Goal: Information Seeking & Learning: Learn about a topic

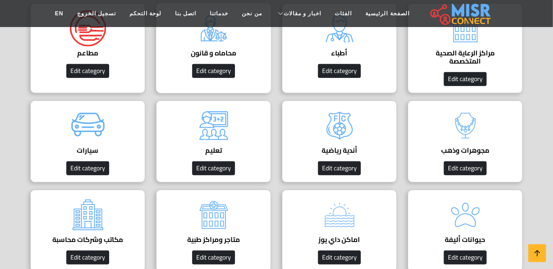
scroll to position [82, 0]
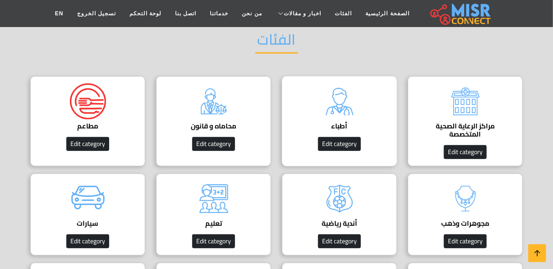
click at [336, 117] on img at bounding box center [340, 101] width 36 height 36
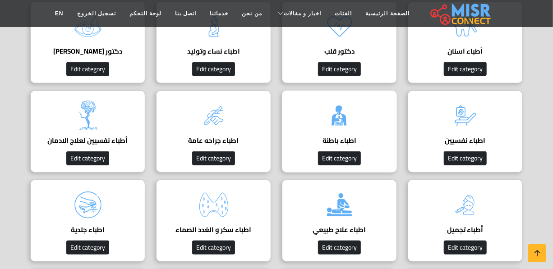
scroll to position [369, 0]
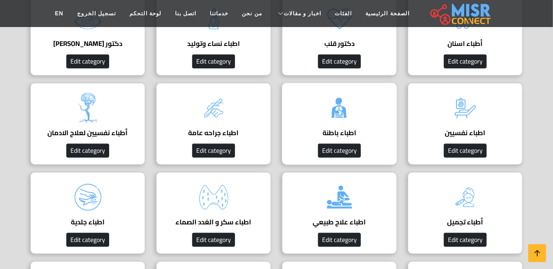
click at [340, 124] on img at bounding box center [340, 108] width 36 height 36
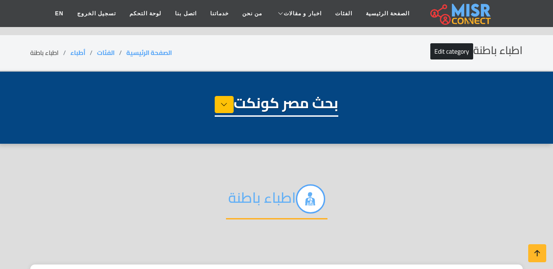
select select "*****"
select select "**********"
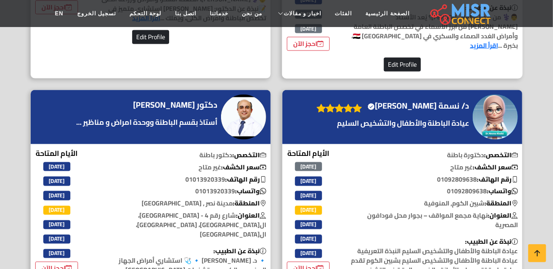
scroll to position [492, 0]
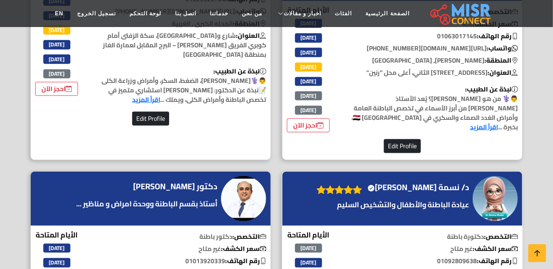
click at [457, 183] on h4 "د/ نسمة خالد الغلبان Verified account" at bounding box center [418, 188] width 101 height 10
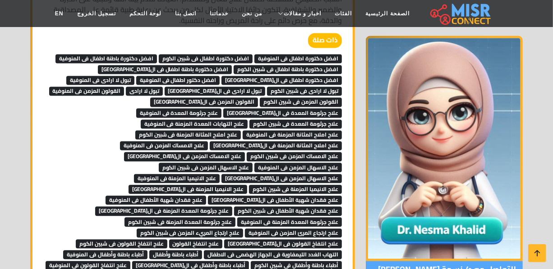
scroll to position [779, 0]
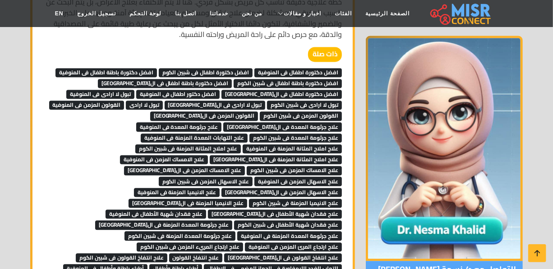
click at [225, 68] on span "افضل دكتورة اطفال فى شبين الكوم" at bounding box center [206, 72] width 94 height 9
drag, startPoint x: 205, startPoint y: 67, endPoint x: 197, endPoint y: 70, distance: 8.7
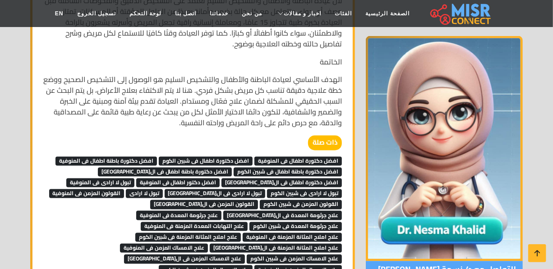
scroll to position [738, 0]
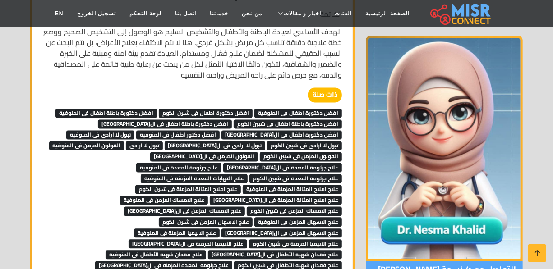
click at [267, 142] on span "تبول لا ارادى فى شبين الكوم" at bounding box center [304, 146] width 75 height 9
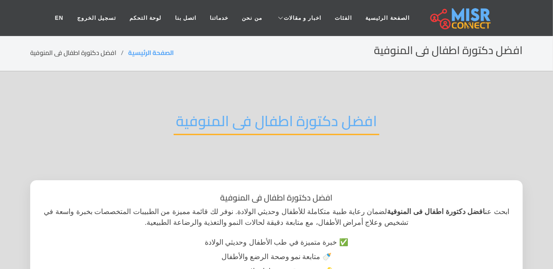
click at [295, 119] on h2 "افضل دكتورة اطفال فى المنوفية" at bounding box center [277, 123] width 206 height 23
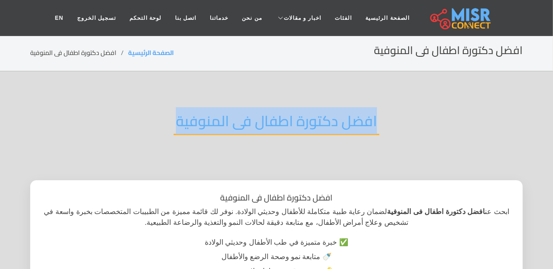
click at [295, 119] on h2 "افضل دكتورة اطفال فى المنوفية" at bounding box center [277, 123] width 206 height 23
copy div "افضل دكتورة اطفال فى المنوفية"
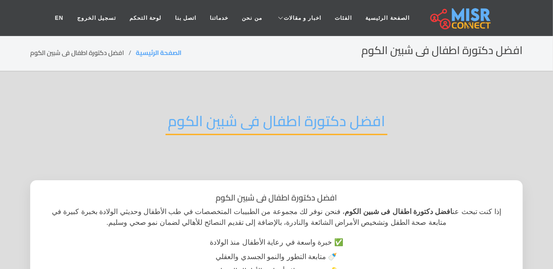
click at [287, 112] on h2 "افضل دكتورة اطفال فى شبين الكوم" at bounding box center [277, 123] width 222 height 23
click at [284, 112] on h2 "افضل دكتورة اطفال فى شبين الكوم" at bounding box center [277, 123] width 222 height 23
click at [283, 112] on h2 "افضل دكتورة اطفال فى شبين الكوم" at bounding box center [277, 123] width 222 height 23
click at [282, 112] on h2 "افضل دكتورة اطفال فى شبين الكوم" at bounding box center [277, 123] width 222 height 23
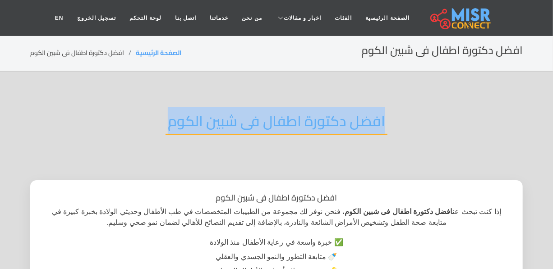
click at [282, 112] on h2 "افضل دكتورة اطفال فى شبين الكوم" at bounding box center [277, 123] width 222 height 23
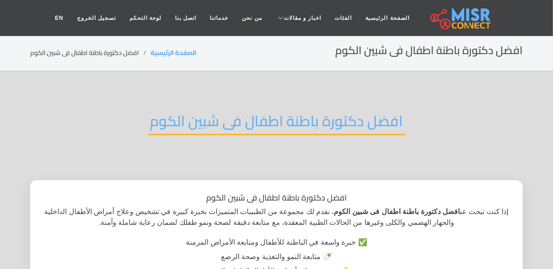
click at [357, 124] on h2 "افضل دكتورة باطنة اطفال فى شبين الكوم" at bounding box center [277, 123] width 258 height 23
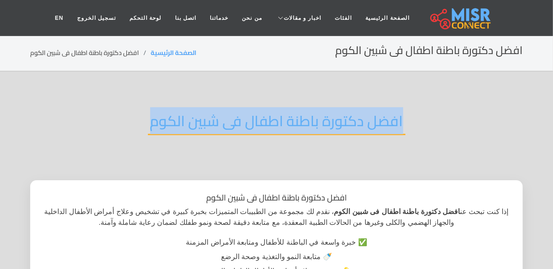
click at [357, 124] on h2 "افضل دكتورة باطنة اطفال فى شبين الكوم" at bounding box center [277, 123] width 258 height 23
copy div "افضل دكتورة باطنة اطفال فى شبين الكوم"
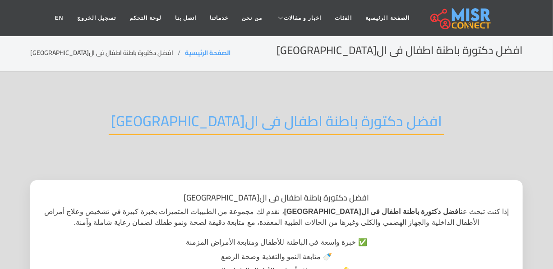
click at [295, 119] on h2 "افضل دكتورة باطنة اطفال فى ال[GEOGRAPHIC_DATA]" at bounding box center [277, 123] width 336 height 23
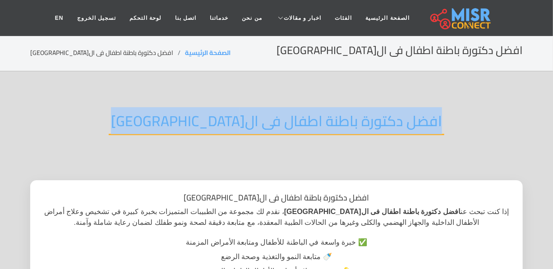
click at [295, 119] on h2 "افضل دكتورة باطنة اطفال فى ال[GEOGRAPHIC_DATA]" at bounding box center [277, 123] width 336 height 23
copy div "افضل دكتورة باطنة اطفال فى ال[GEOGRAPHIC_DATA]"
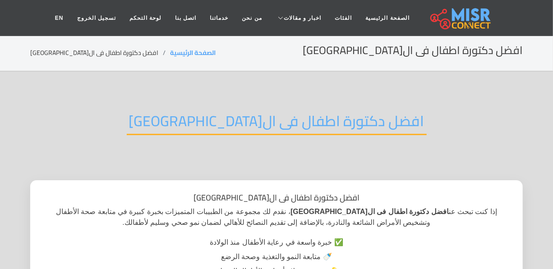
click at [299, 122] on h2 "افضل دكتورة اطفال فى القاهرة" at bounding box center [277, 123] width 300 height 23
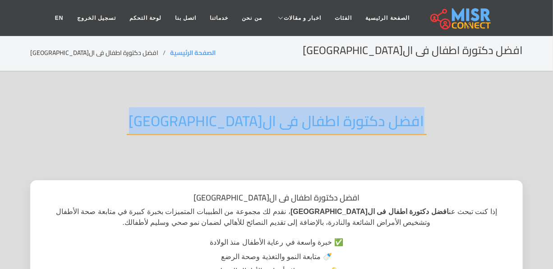
click at [299, 122] on h2 "افضل دكتورة اطفال فى القاهرة" at bounding box center [277, 123] width 300 height 23
copy div "افضل دكتورة اطفال فى القاهرة"
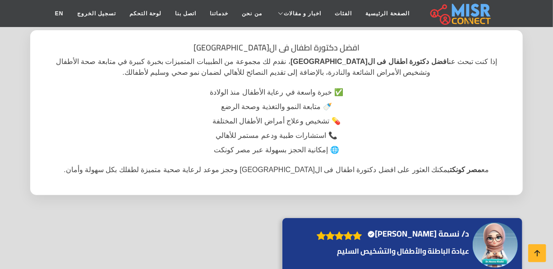
scroll to position [164, 0]
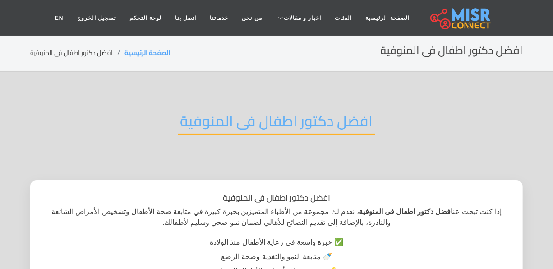
click at [225, 117] on h2 "افضل دكتور اطفال فى المنوفية" at bounding box center [276, 123] width 197 height 23
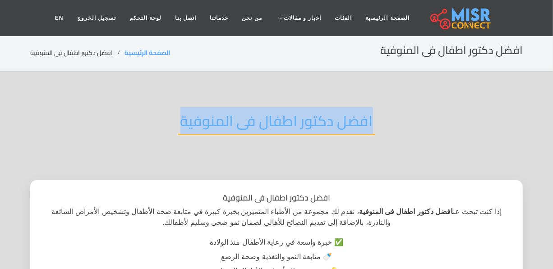
click at [225, 117] on h2 "افضل دكتور اطفال فى المنوفية" at bounding box center [276, 123] width 197 height 23
copy div "افضل دكتور اطفال فى المنوفية"
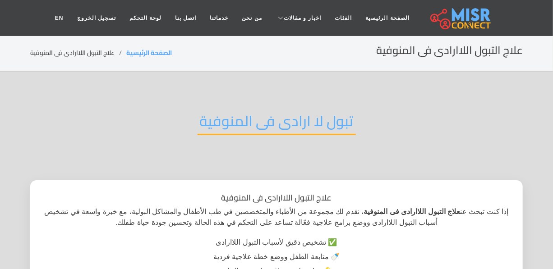
click at [264, 112] on h2 "تبول لا ارادى فى المنوفية" at bounding box center [277, 123] width 158 height 23
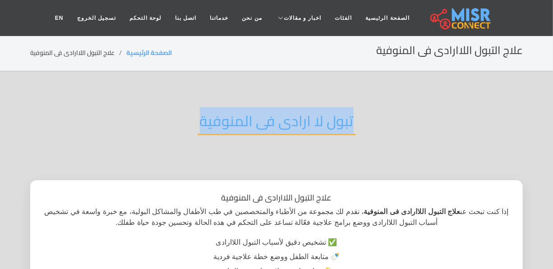
click at [264, 112] on h2 "تبول لا ارادى فى المنوفية" at bounding box center [277, 123] width 158 height 23
copy div "تبول لا ارادى فى المنوفية"
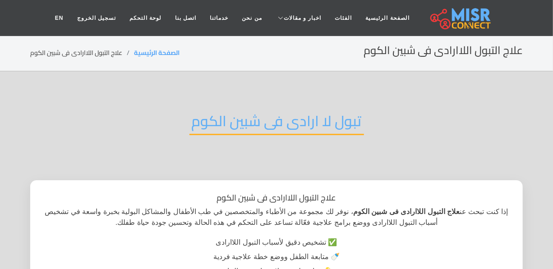
click at [242, 112] on h2 "تبول لا ارادى فى شبين الكوم" at bounding box center [276, 123] width 175 height 23
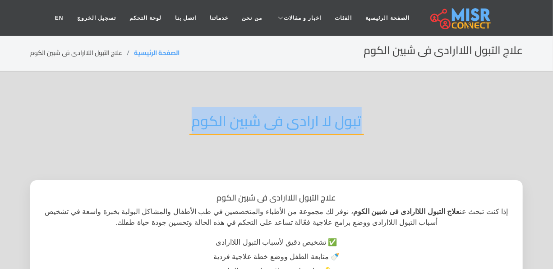
click at [242, 112] on h2 "تبول لا ارادى فى شبين الكوم" at bounding box center [276, 123] width 175 height 23
copy div "تبول لا ارادى فى شبين الكوم"
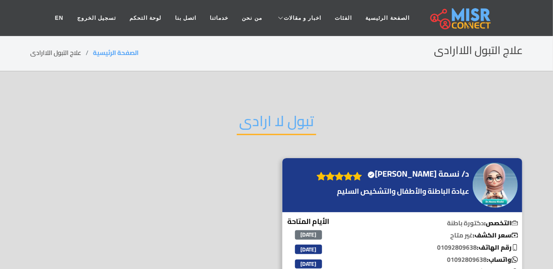
click at [263, 126] on h2 "تبول لا ارادى" at bounding box center [276, 123] width 79 height 23
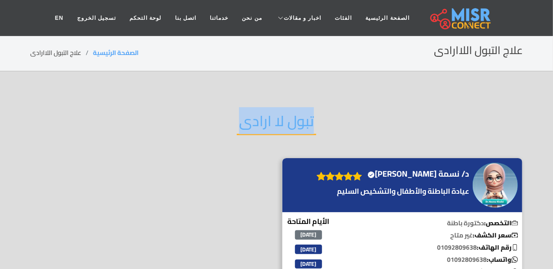
click at [263, 126] on h2 "تبول لا ارادى" at bounding box center [276, 123] width 79 height 23
copy div "تبول لا ارادى"
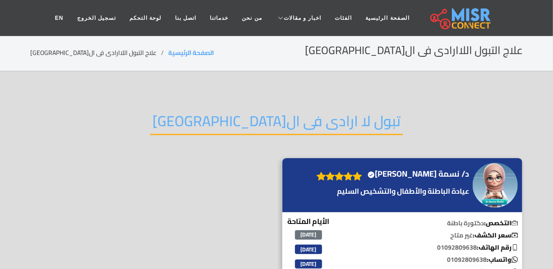
drag, startPoint x: 271, startPoint y: 116, endPoint x: 263, endPoint y: 122, distance: 9.3
click at [263, 122] on h2 "تبول لا ارادى فى القاهرة" at bounding box center [276, 123] width 253 height 23
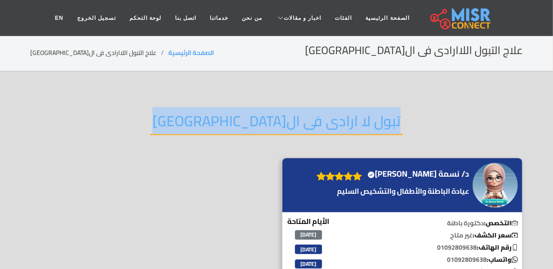
click at [263, 122] on h2 "تبول لا ارادى فى القاهرة" at bounding box center [276, 123] width 253 height 23
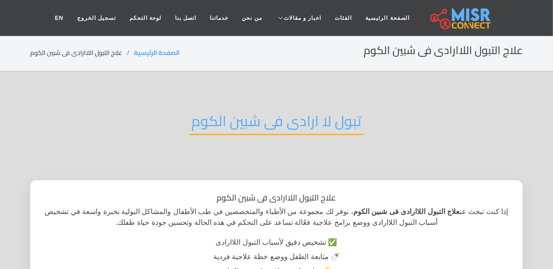
click at [241, 115] on h2 "تبول لا ارادى فى شبين الكوم" at bounding box center [276, 123] width 175 height 23
drag, startPoint x: 0, startPoint y: 0, endPoint x: 241, endPoint y: 115, distance: 267.5
click at [241, 115] on h2 "تبول لا ارادى فى شبين الكوم" at bounding box center [276, 123] width 175 height 23
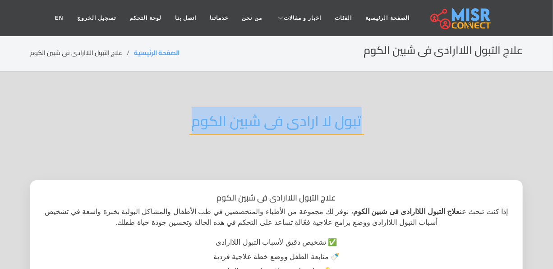
click at [241, 115] on h2 "تبول لا ارادى فى شبين الكوم" at bounding box center [276, 123] width 175 height 23
copy div "تبول لا ارادى فى شبين الكوم"
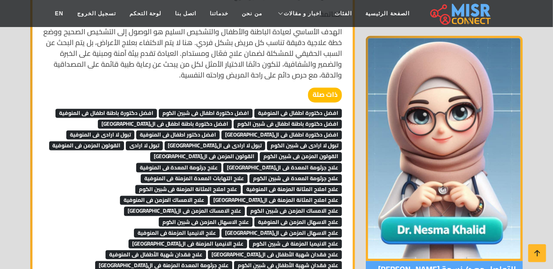
scroll to position [738, 0]
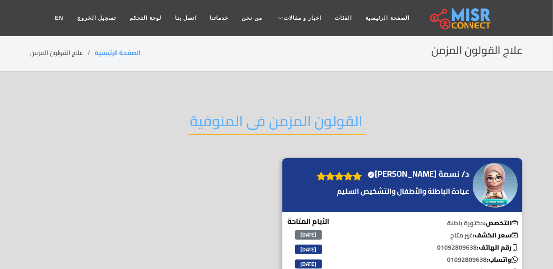
click at [262, 126] on h2 "القولون المزمن فى المنوفية" at bounding box center [276, 123] width 177 height 23
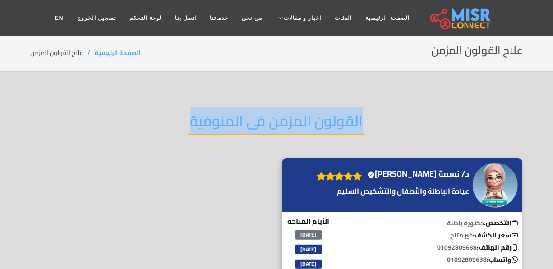
click at [262, 126] on h2 "القولون المزمن فى المنوفية" at bounding box center [276, 123] width 177 height 23
copy div "القولون المزمن فى المنوفية"
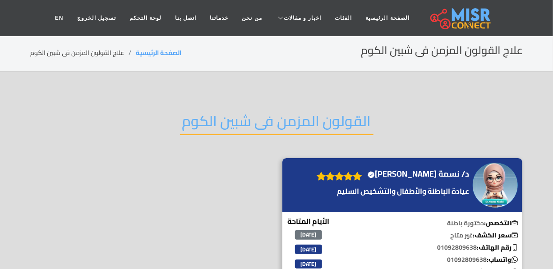
click at [247, 117] on h2 "القولون المزمن فى شبين الكوم" at bounding box center [276, 123] width 193 height 23
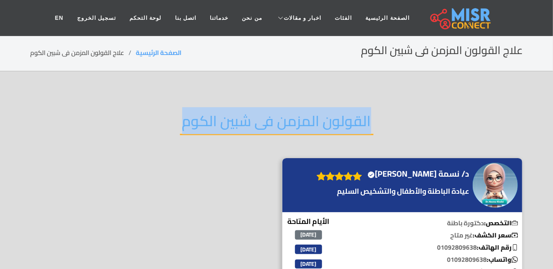
click at [247, 117] on h2 "القولون المزمن فى شبين الكوم" at bounding box center [276, 123] width 193 height 23
copy div "القولون المزمن فى شبين الكوم"
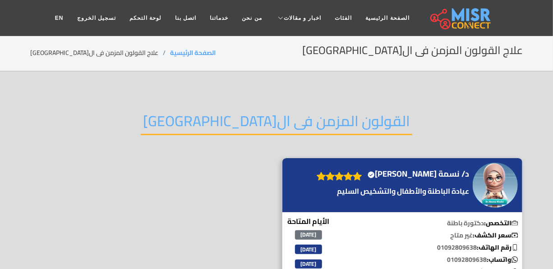
click at [234, 113] on h2 "القولون المزمن فى القاهرة" at bounding box center [277, 123] width 272 height 23
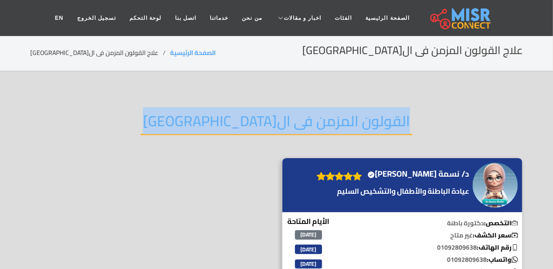
click at [234, 113] on h2 "القولون المزمن فى القاهرة" at bounding box center [277, 123] width 272 height 23
copy div "القولون المزمن فى القاهرة"
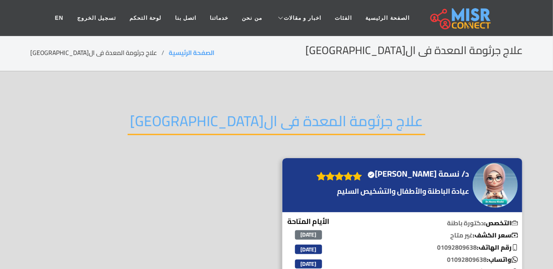
click at [225, 122] on h2 "علاج جرثومة المعدة فى ال[GEOGRAPHIC_DATA]" at bounding box center [277, 123] width 298 height 23
click at [225, 123] on h2 "علاج جرثومة المعدة فى ال[GEOGRAPHIC_DATA]" at bounding box center [277, 123] width 298 height 23
click at [225, 124] on h2 "علاج جرثومة المعدة فى ال[GEOGRAPHIC_DATA]" at bounding box center [277, 123] width 298 height 23
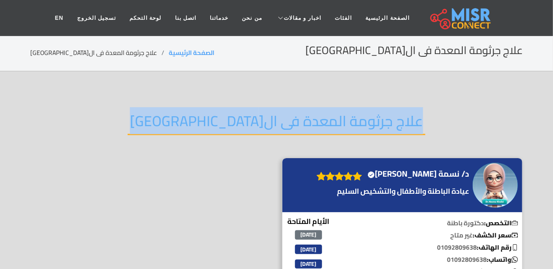
click at [225, 124] on h2 "علاج جرثومة المعدة فى ال[GEOGRAPHIC_DATA]" at bounding box center [277, 123] width 298 height 23
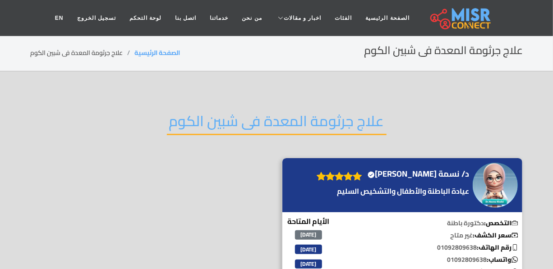
click at [278, 126] on h2 "علاج جرثومة المعدة فى شبين الكوم" at bounding box center [277, 123] width 220 height 23
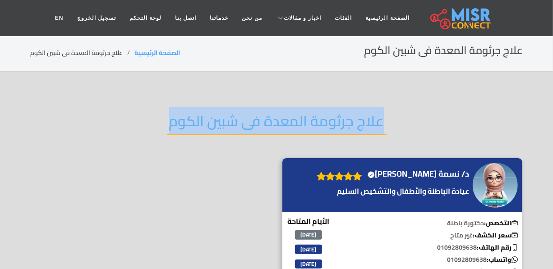
click at [278, 126] on h2 "علاج جرثومة المعدة فى شبين الكوم" at bounding box center [277, 123] width 220 height 23
copy div "علاج جرثومة المعدة فى شبين الكوم"
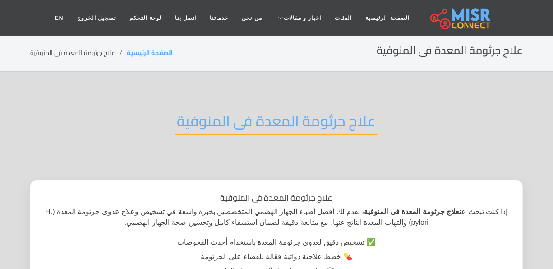
click at [229, 117] on h2 "علاج جرثومة المعدة فى المنوفية" at bounding box center [276, 123] width 203 height 23
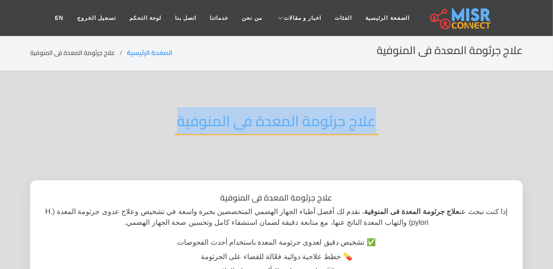
click at [229, 117] on h2 "علاج جرثومة المعدة فى المنوفية" at bounding box center [276, 123] width 203 height 23
copy div "علاج جرثومة المعدة فى المنوفية"
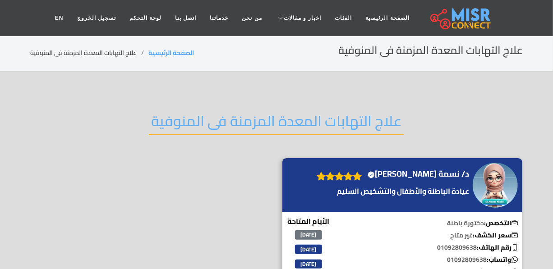
click at [264, 116] on h2 "علاج التهابات المعدة المزمنة فى المنوفية" at bounding box center [276, 123] width 255 height 23
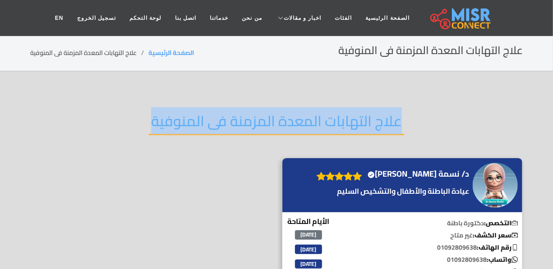
click at [264, 116] on h2 "علاج التهابات المعدة المزمنة فى المنوفية" at bounding box center [276, 123] width 255 height 23
copy div "علاج التهابات المعدة المزمنة فى المنوفية"
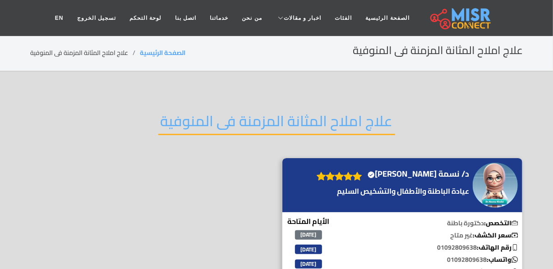
click at [246, 117] on h2 "علاج املاح المثانة المزمنة فى المنوفية" at bounding box center [276, 123] width 237 height 23
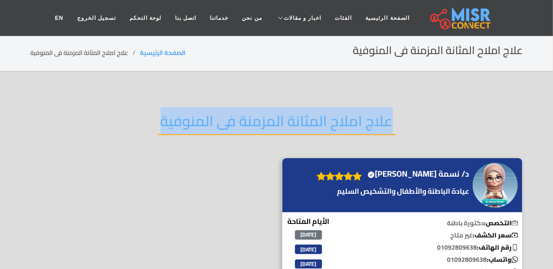
click at [246, 117] on h2 "علاج املاح المثانة المزمنة فى المنوفية" at bounding box center [276, 123] width 237 height 23
copy div "علاج املاح المثانة المزمنة فى المنوفية"
click at [440, 175] on h4 "د/ نسمة خالد الغلبان Verified account" at bounding box center [418, 174] width 101 height 10
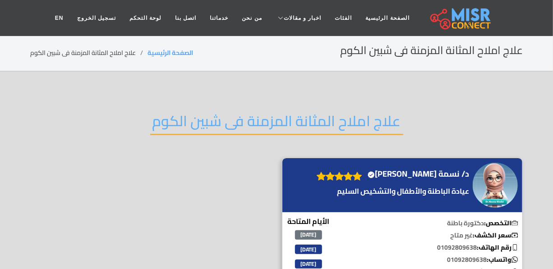
click at [226, 121] on h2 "علاج املاح المثانة المزمنة فى شبين الكوم" at bounding box center [276, 123] width 253 height 23
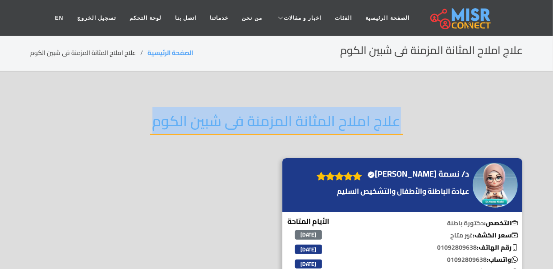
click at [226, 121] on h2 "علاج املاح المثانة المزمنة فى شبين الكوم" at bounding box center [276, 123] width 253 height 23
copy div "علاج املاح المثانة المزمنة فى شبين الكوم"
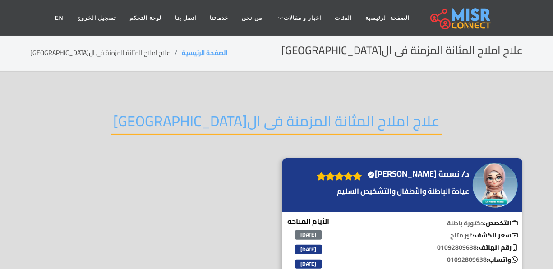
click at [253, 121] on h2 "علاج املاح المثانة المزمنة فى ال[GEOGRAPHIC_DATA]" at bounding box center [276, 123] width 331 height 23
click at [253, 121] on h2 "علاج املاح المثانة المزمنة فى القاهرة" at bounding box center [276, 123] width 331 height 23
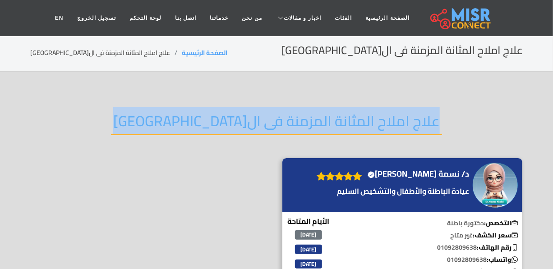
click at [253, 121] on h2 "علاج املاح المثانة المزمنة فى القاهرة" at bounding box center [276, 123] width 331 height 23
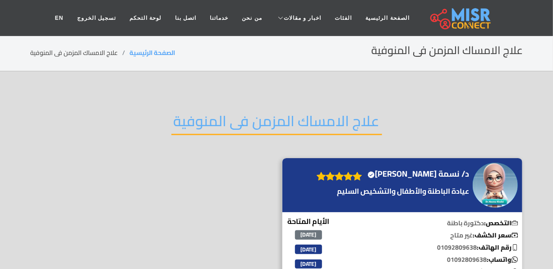
click at [251, 123] on h2 "علاج الامساك المزمن فى المنوفية" at bounding box center [276, 123] width 211 height 23
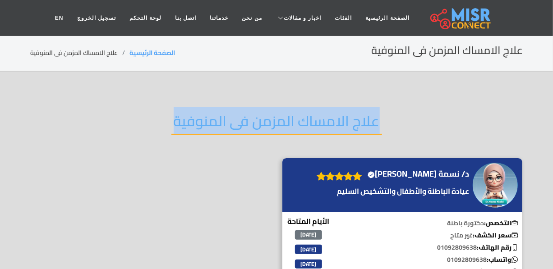
click at [251, 123] on h2 "علاج الامساك المزمن فى المنوفية" at bounding box center [276, 123] width 211 height 23
copy div "علاج الامساك المزمن فى المنوفية"
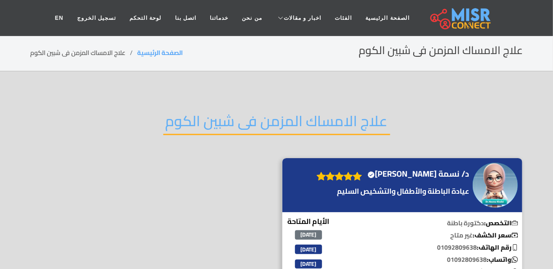
click at [238, 126] on h2 "علاج الامساك المزمن فى شبين الكوم" at bounding box center [276, 123] width 227 height 23
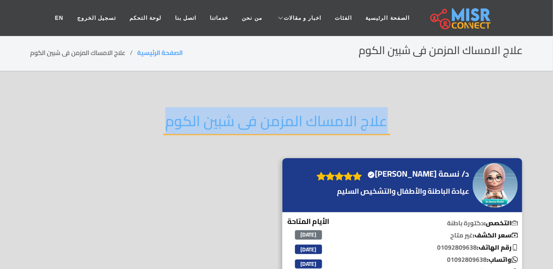
click at [238, 126] on h2 "علاج الامساك المزمن فى شبين الكوم" at bounding box center [276, 123] width 227 height 23
copy div "علاج الامساك المزمن فى شبين الكوم"
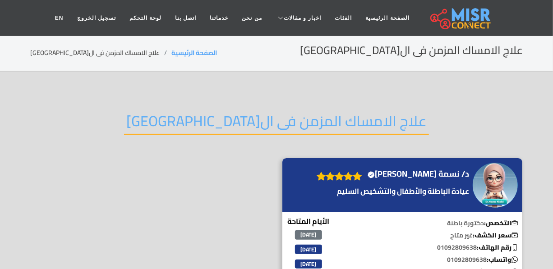
click at [265, 112] on h2 "علاج الامساك المزمن فى القاهرة" at bounding box center [276, 123] width 305 height 23
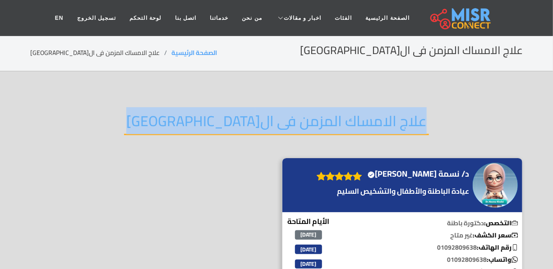
click at [265, 112] on h2 "علاج الامساك المزمن فى ال[GEOGRAPHIC_DATA]" at bounding box center [276, 123] width 305 height 23
copy div "علاج الامساك المزمن فى ال[GEOGRAPHIC_DATA]"
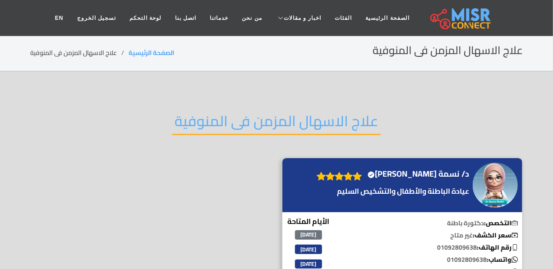
click at [211, 114] on h2 "علاج الاسهال المزمن فى المنوفية" at bounding box center [276, 123] width 208 height 23
click at [214, 117] on h2 "علاج الاسهال المزمن فى المنوفية" at bounding box center [276, 123] width 208 height 23
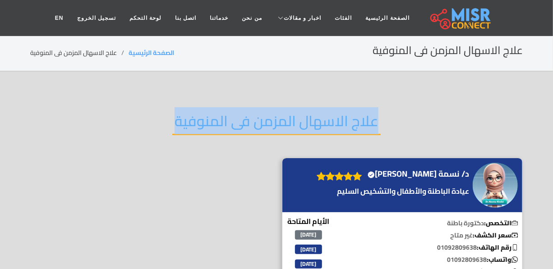
click at [214, 117] on h2 "علاج الاسهال المزمن فى المنوفية" at bounding box center [276, 123] width 208 height 23
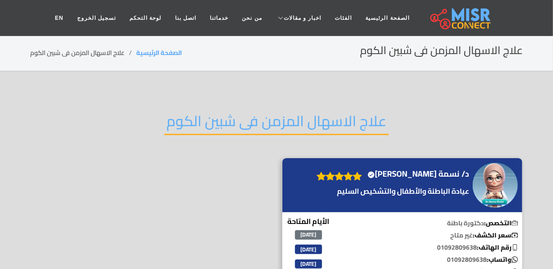
click at [221, 117] on h2 "علاج الاسهال المزمن فى شبين الكوم" at bounding box center [276, 123] width 225 height 23
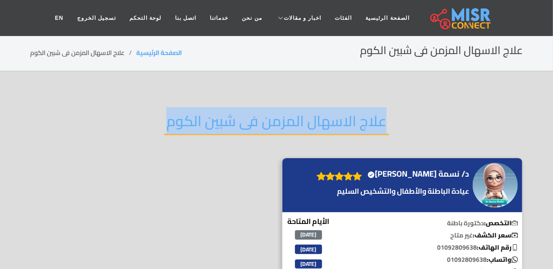
click at [221, 117] on h2 "علاج الاسهال المزمن فى شبين الكوم" at bounding box center [276, 123] width 225 height 23
copy div "علاج الاسهال المزمن فى شبين الكوم"
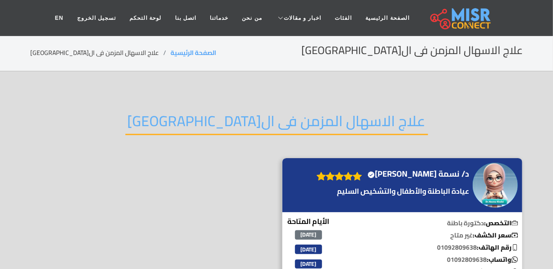
click at [237, 119] on h2 "علاج الاسهال المزمن فى ال[GEOGRAPHIC_DATA]" at bounding box center [276, 123] width 303 height 23
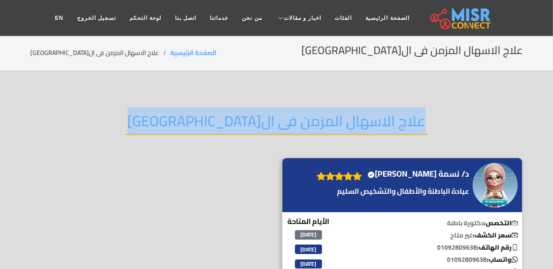
click at [237, 119] on h2 "علاج الاسهال المزمن فى ال[GEOGRAPHIC_DATA]" at bounding box center [276, 123] width 303 height 23
copy div "علاج الاسهال المزمن فى ال[GEOGRAPHIC_DATA]"
click at [440, 170] on h4 "د/ نسمة خالد الغلبان Verified account" at bounding box center [418, 174] width 101 height 10
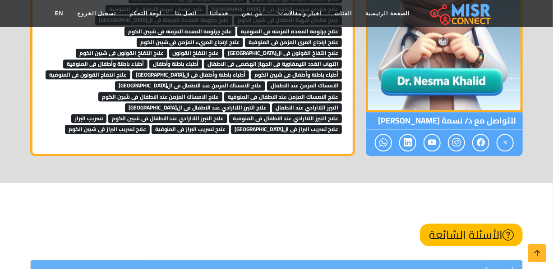
scroll to position [779, 0]
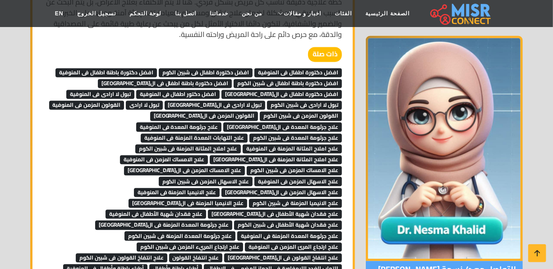
click at [243, 144] on span "علاج املاح المثانة المزمنة فى المنوفية" at bounding box center [292, 148] width 99 height 9
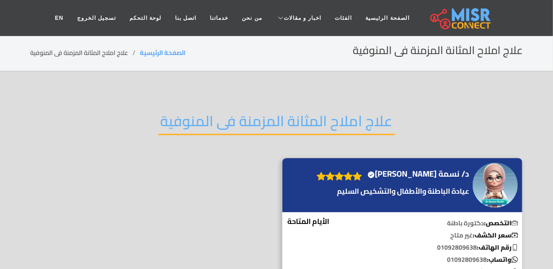
click at [238, 119] on h2 "علاج املاح المثانة المزمنة فى المنوفية" at bounding box center [276, 123] width 237 height 23
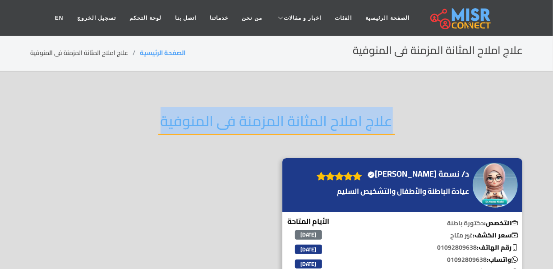
click at [238, 119] on h2 "علاج املاح المثانة المزمنة فى المنوفية" at bounding box center [276, 123] width 237 height 23
copy div "علاج املاح المثانة المزمنة فى المنوفية"
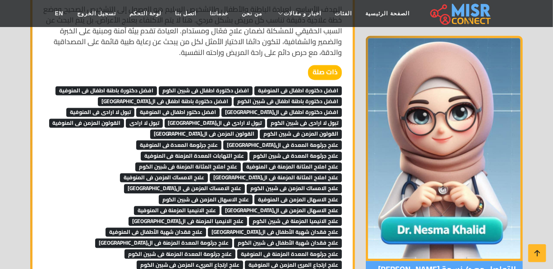
scroll to position [791, 0]
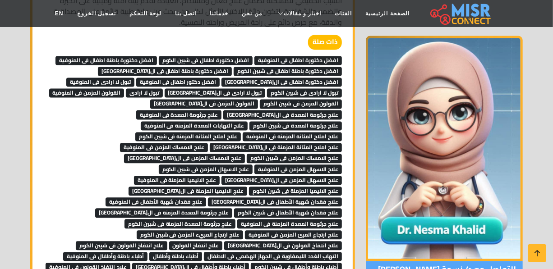
click at [53, 130] on div "ذات صلة افضل دكتورة اطفال فى المنوفية افضل دكتورة اطفال فى شبين الكوم افضل دكتو…" at bounding box center [192, 181] width 299 height 292
drag, startPoint x: 147, startPoint y: 140, endPoint x: 137, endPoint y: 145, distance: 10.7
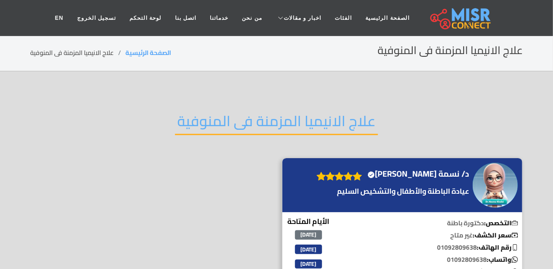
click at [290, 124] on h2 "علاج الانيميا المزمنة فى المنوفية" at bounding box center [276, 123] width 203 height 23
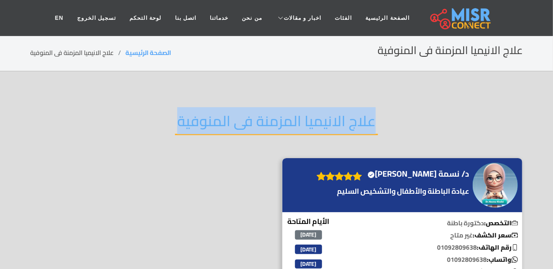
click at [290, 124] on h2 "علاج الانيميا المزمنة فى المنوفية" at bounding box center [276, 123] width 203 height 23
copy div "علاج الانيميا المزمنة فى المنوفية"
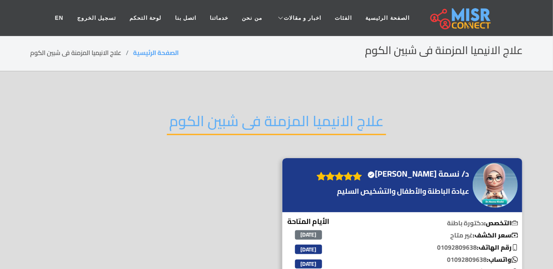
click at [208, 117] on h2 "علاج الانيميا المزمنة فى شبين الكوم" at bounding box center [276, 123] width 219 height 23
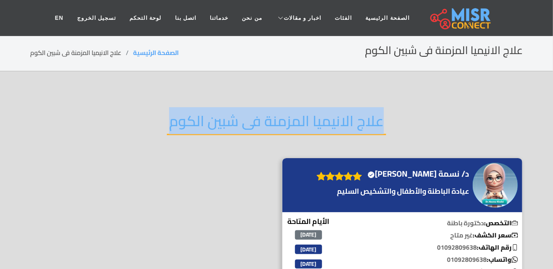
click at [208, 117] on h2 "علاج الانيميا المزمنة فى شبين الكوم" at bounding box center [276, 123] width 219 height 23
copy div "علاج الانيميا المزمنة فى شبين الكوم"
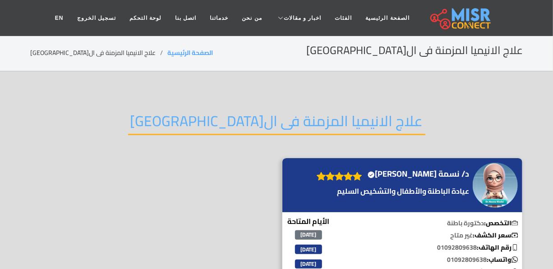
click at [249, 112] on h2 "علاج الانيميا المزمنة فى ال[GEOGRAPHIC_DATA]" at bounding box center [276, 123] width 297 height 23
drag, startPoint x: 249, startPoint y: 108, endPoint x: 248, endPoint y: 114, distance: 5.9
click at [249, 112] on h2 "علاج الانيميا المزمنة فى ال[GEOGRAPHIC_DATA]" at bounding box center [276, 123] width 297 height 23
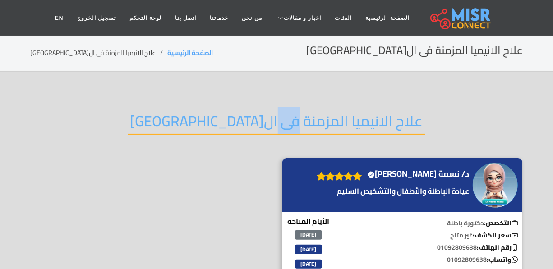
click at [248, 114] on h2 "علاج الانيميا المزمنة فى ال[GEOGRAPHIC_DATA]" at bounding box center [276, 123] width 297 height 23
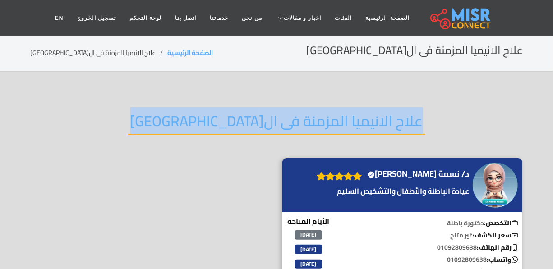
click at [248, 114] on h2 "علاج الانيميا المزمنة فى ال[GEOGRAPHIC_DATA]" at bounding box center [276, 123] width 297 height 23
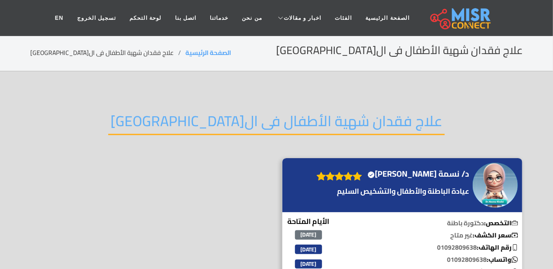
click at [235, 124] on h2 "علاج فقدان شهية الأطفال فى القاهرة" at bounding box center [276, 123] width 336 height 23
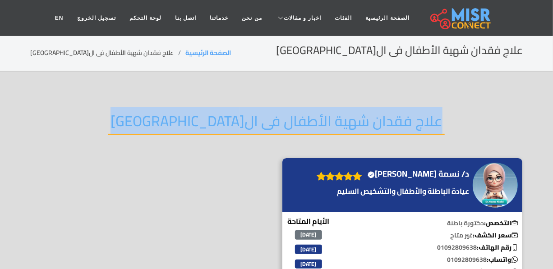
click at [235, 124] on h2 "علاج فقدان شهية الأطفال فى القاهرة" at bounding box center [276, 123] width 336 height 23
copy div "علاج فقدان شهية الأطفال فى القاهرة"
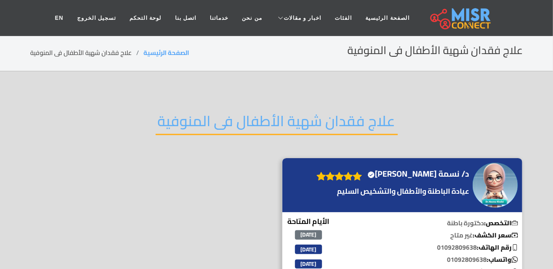
click at [230, 116] on h2 "علاج فقدان شهية الأطفال فى المنوفية" at bounding box center [277, 123] width 242 height 23
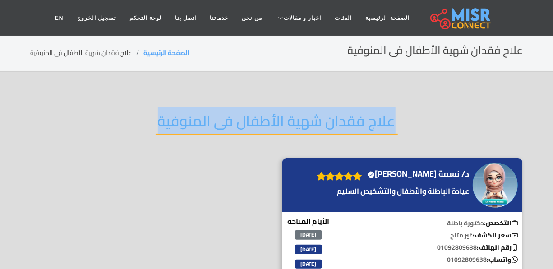
click at [230, 116] on h2 "علاج فقدان شهية الأطفال فى المنوفية" at bounding box center [277, 123] width 242 height 23
copy div "علاج فقدان شهية الأطفال فى المنوفية"
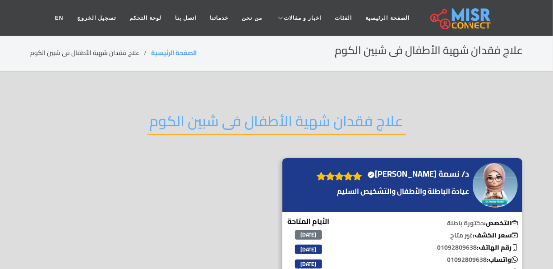
click at [216, 124] on h2 "علاج فقدان شهية الأطفال فى شبين الكوم" at bounding box center [276, 123] width 258 height 23
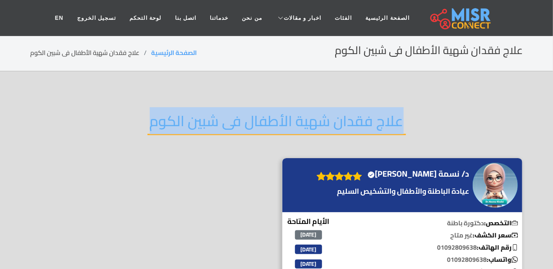
click at [216, 124] on h2 "علاج فقدان شهية الأطفال فى شبين الكوم" at bounding box center [276, 123] width 258 height 23
copy div "علاج فقدان شهية الأطفال فى شبين الكوم"
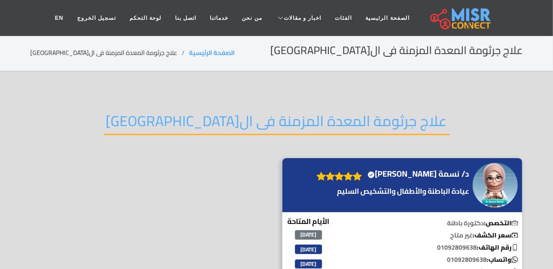
click at [257, 112] on h2 "علاج جرثومة المعدة المزمنة فى ال[GEOGRAPHIC_DATA]" at bounding box center [277, 123] width 346 height 23
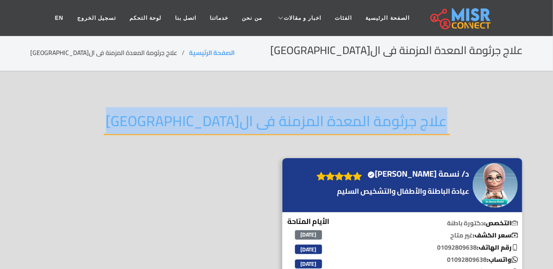
click at [257, 112] on h2 "علاج جرثومة المعدة المزمنة فى ال[GEOGRAPHIC_DATA]" at bounding box center [277, 123] width 346 height 23
copy div "علاج جرثومة المعدة المزمنة فى ال[GEOGRAPHIC_DATA]"
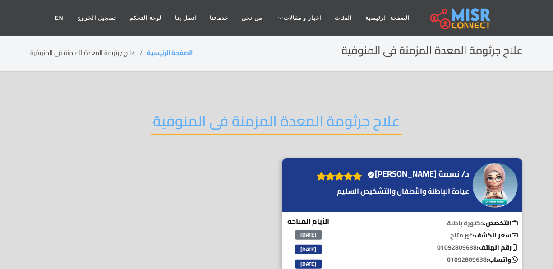
click at [284, 124] on h2 "علاج جرثومة المعدة المزمنة فى المنوفية" at bounding box center [277, 123] width 252 height 23
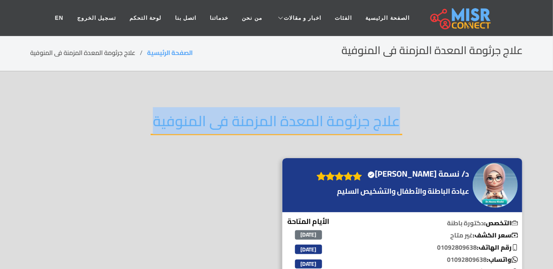
click at [284, 124] on h2 "علاج جرثومة المعدة المزمنة فى المنوفية" at bounding box center [277, 123] width 252 height 23
copy div "علاج جرثومة المعدة المزمنة فى المنوفية"
click at [409, 172] on h4 "د/ نسمة خالد الغلبان Verified account" at bounding box center [418, 174] width 101 height 10
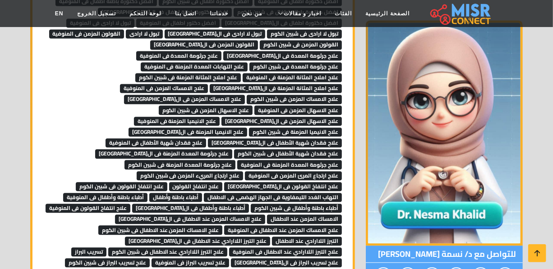
scroll to position [865, 0]
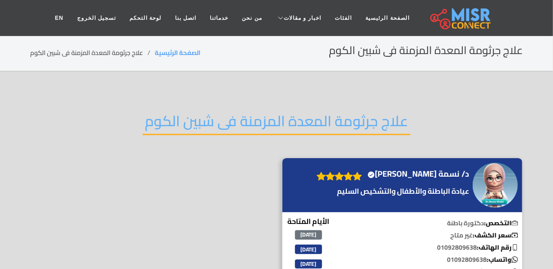
click at [234, 124] on h2 "علاج جرثومة المعدة المزمنة فى شبين الكوم" at bounding box center [277, 123] width 268 height 23
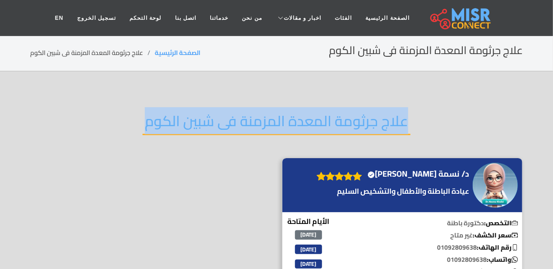
click at [234, 124] on h2 "علاج جرثومة المعدة المزمنة فى شبين الكوم" at bounding box center [277, 123] width 268 height 23
copy div "علاج جرثومة المعدة المزمنة فى شبين الكوم"
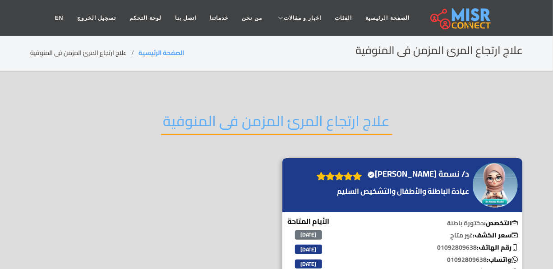
click at [221, 123] on h2 "علاج ارتجاع المرئ المزمن فى المنوفية" at bounding box center [276, 123] width 231 height 23
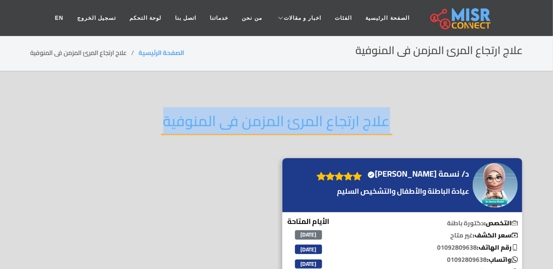
click at [221, 123] on h2 "علاج ارتجاع المرئ المزمن فى المنوفية" at bounding box center [276, 123] width 231 height 23
copy div "علاج ارتجاع المرئ المزمن فى المنوفية"
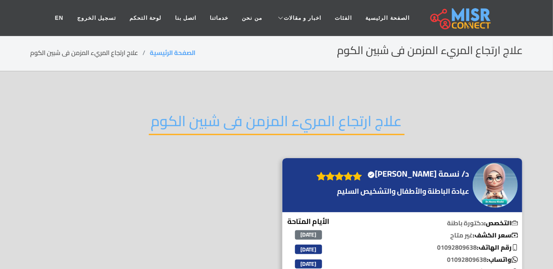
click at [202, 126] on h2 "علاج ارتجاع المريء المزمن فى شبين الكوم" at bounding box center [277, 123] width 256 height 23
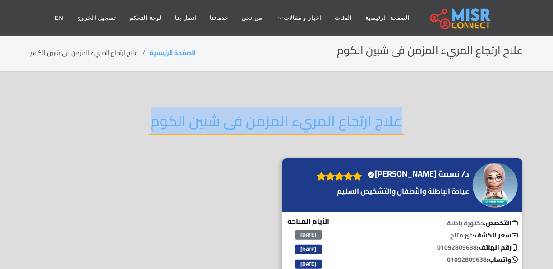
click at [202, 126] on h2 "علاج ارتجاع المريء المزمن فى شبين الكوم" at bounding box center [277, 123] width 256 height 23
copy div "علاج ارتجاع المريء المزمن فى شبين الكوم"
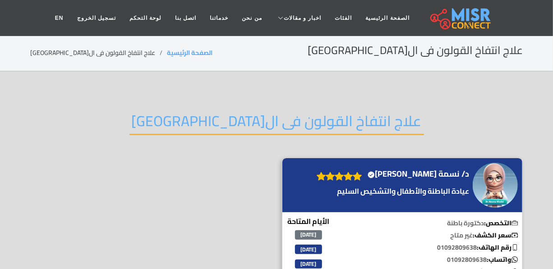
click at [229, 120] on h2 "علاج انتفاخ القولون فى ال[GEOGRAPHIC_DATA]" at bounding box center [276, 123] width 295 height 23
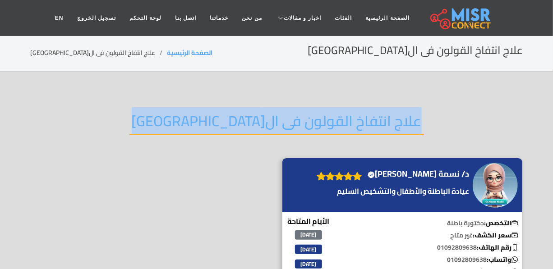
click at [229, 120] on h2 "علاج انتفاخ القولون فى ال[GEOGRAPHIC_DATA]" at bounding box center [276, 123] width 295 height 23
copy div "علاج انتفاخ القولون فى ال[GEOGRAPHIC_DATA]"
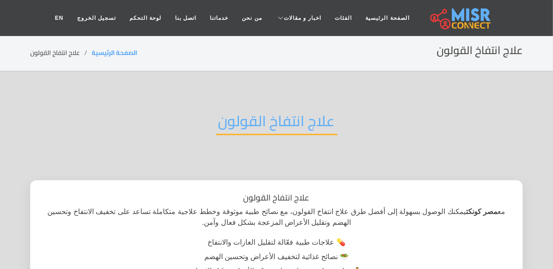
click at [298, 127] on h2 "علاج انتفاخ القولون" at bounding box center [276, 123] width 121 height 23
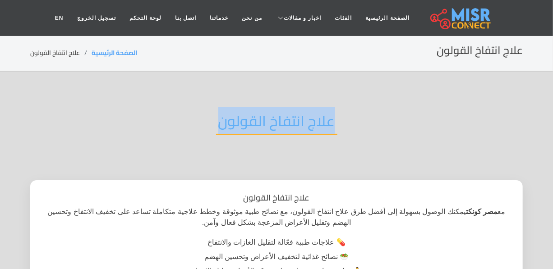
click at [298, 127] on h2 "علاج انتفاخ القولون" at bounding box center [276, 123] width 121 height 23
copy div "علاج انتفاخ القولون"
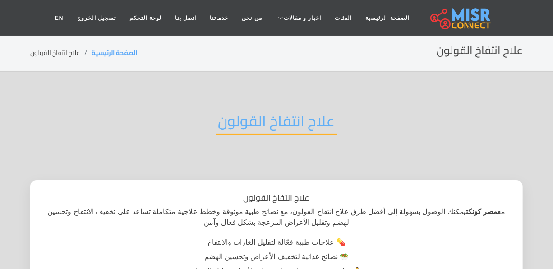
click at [94, 269] on li "🧘‍♂️ تمارين رياضية تساعد على حركة الأمعاء وتقليل الانتفاخ" at bounding box center [276, 271] width 467 height 14
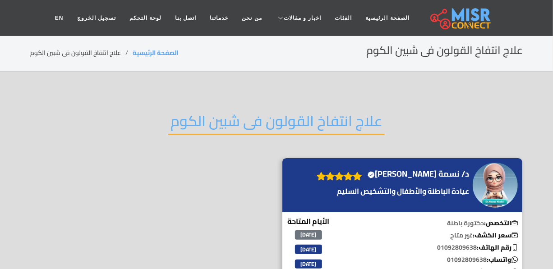
click at [266, 120] on h2 "علاج انتفاخ القولون فى شبين الكوم" at bounding box center [276, 123] width 216 height 23
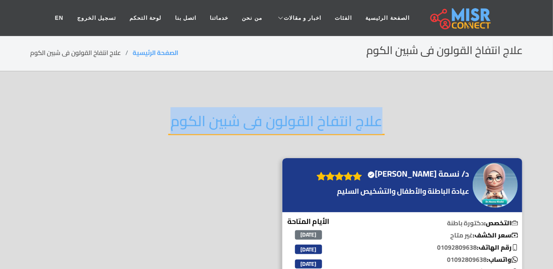
click at [266, 120] on h2 "علاج انتفاخ القولون فى شبين الكوم" at bounding box center [276, 123] width 216 height 23
copy div "علاج انتفاخ القولون فى شبين الكوم"
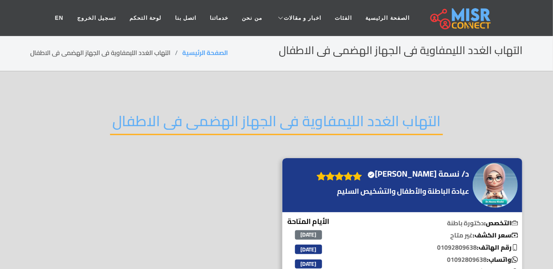
click at [226, 122] on h2 "التهاب الغدد الليمفاوية فى الجهاز الهضمى فى الاطفال" at bounding box center [276, 123] width 333 height 23
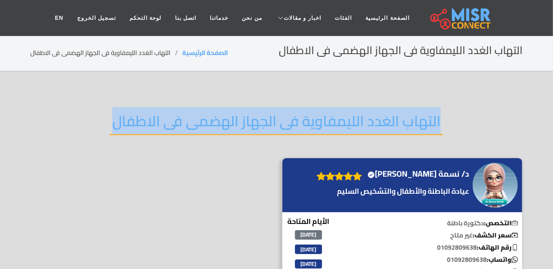
click at [226, 122] on h2 "التهاب الغدد الليمفاوية فى الجهاز الهضمى فى الاطفال" at bounding box center [276, 123] width 333 height 23
copy div "التهاب الغدد الليمفاوية فى الجهاز الهضمى فى الاطفال"
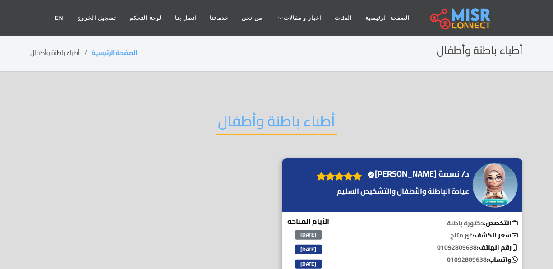
click at [266, 120] on h2 "أطباء باطنة وأطفال" at bounding box center [277, 123] width 122 height 23
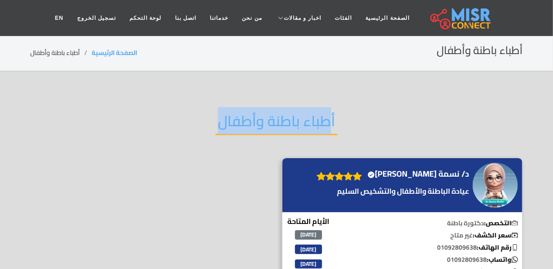
click at [266, 120] on h2 "أطباء باطنة وأطفال" at bounding box center [277, 123] width 122 height 23
copy div "أطباء باطنة وأطفال"
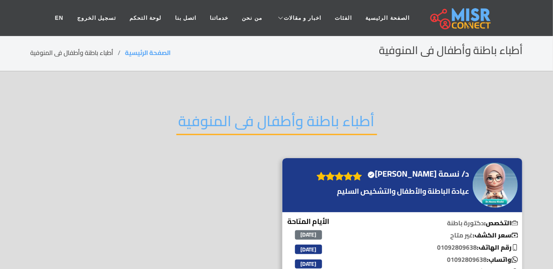
click at [280, 115] on h2 "أطباء باطنة وأطفال فى المنوفية" at bounding box center [276, 123] width 201 height 23
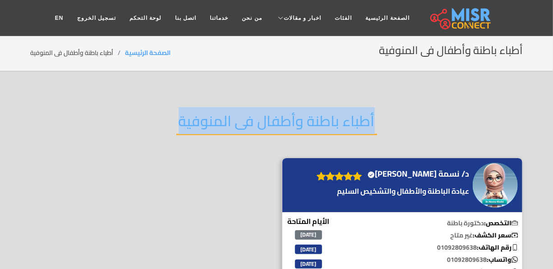
click at [280, 115] on h2 "أطباء باطنة وأطفال فى المنوفية" at bounding box center [276, 123] width 201 height 23
copy div "أطباء باطنة وأطفال فى المنوفية"
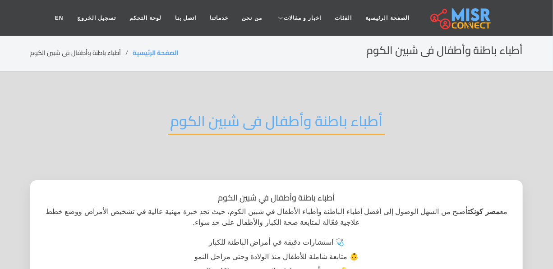
click at [225, 130] on h2 "أطباء باطنة وأطفال فى شبين الكوم" at bounding box center [276, 123] width 217 height 23
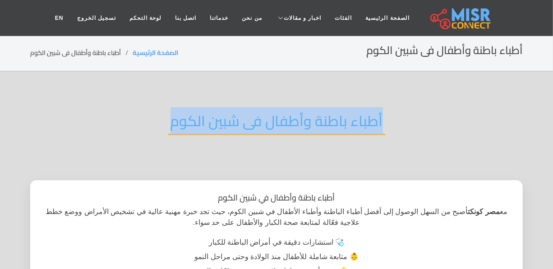
click at [225, 130] on h2 "أطباء باطنة وأطفال فى شبين الكوم" at bounding box center [276, 123] width 217 height 23
copy div "أطباء باطنة وأطفال فى شبين الكوم"
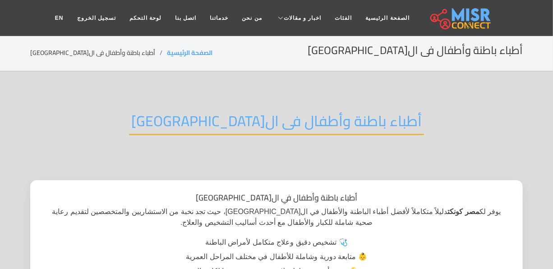
click at [220, 116] on h2 "أطباء باطنة وأطفال فى ال[GEOGRAPHIC_DATA]" at bounding box center [276, 123] width 295 height 23
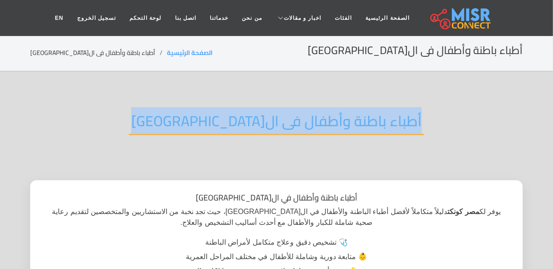
click at [220, 116] on h2 "أطباء باطنة وأطفال فى القاهرة" at bounding box center [276, 123] width 295 height 23
copy div "أطباء باطنة وأطفال فى القاهرة"
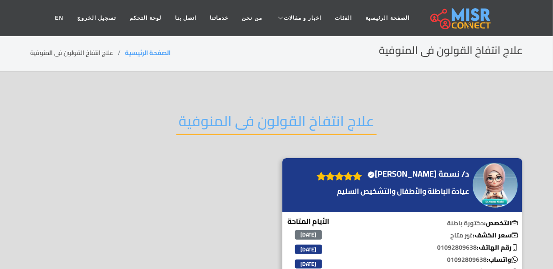
click at [244, 115] on h2 "علاج انتفاخ القولون فى المنوفية" at bounding box center [276, 123] width 200 height 23
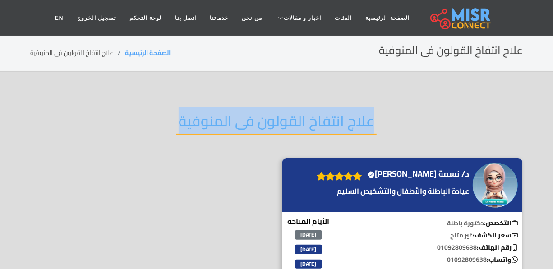
click at [244, 115] on h2 "علاج انتفاخ القولون فى المنوفية" at bounding box center [276, 123] width 200 height 23
copy div "علاج انتفاخ القولون فى المنوفية"
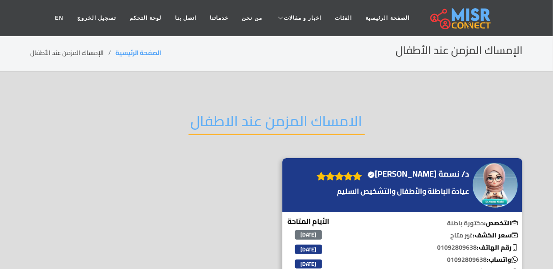
click at [233, 127] on h2 "الامساك المزمن عند الاطفال" at bounding box center [277, 123] width 176 height 23
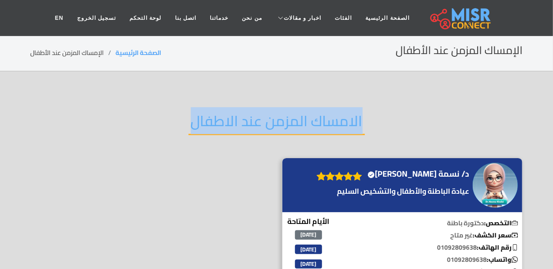
click at [233, 127] on h2 "الامساك المزمن عند الاطفال" at bounding box center [277, 123] width 176 height 23
copy div "الامساك المزمن عند الاطفال"
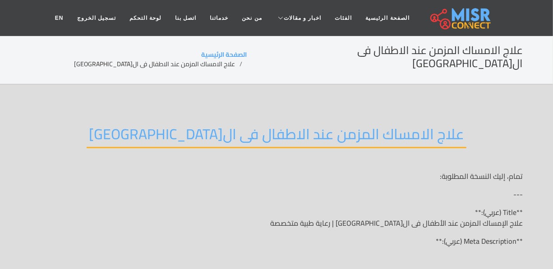
click at [311, 129] on h2 "علاج الامساك المزمن عند الاطفال فى ال[GEOGRAPHIC_DATA]" at bounding box center [277, 136] width 380 height 23
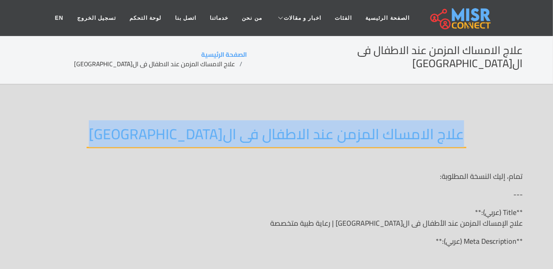
click at [311, 129] on h2 "علاج الامساك المزمن عند الاطفال فى ال[GEOGRAPHIC_DATA]" at bounding box center [277, 136] width 380 height 23
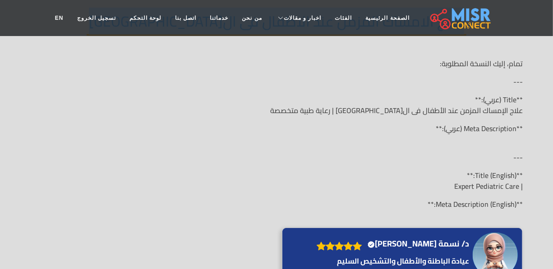
scroll to position [41, 0]
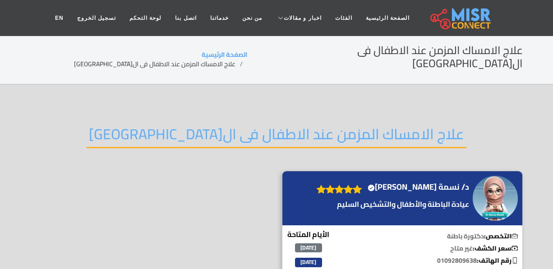
scroll to position [41, 0]
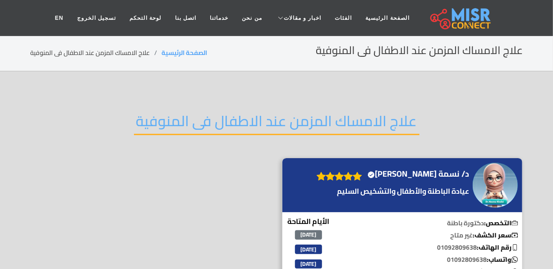
click at [194, 117] on h2 "علاج الامساك المزمن عند الاطفال فى المنوفية" at bounding box center [277, 123] width 286 height 23
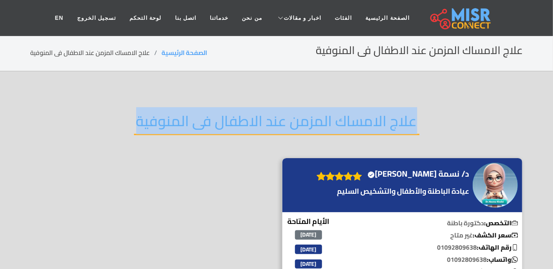
click at [194, 117] on h2 "علاج الامساك المزمن عند الاطفال فى المنوفية" at bounding box center [277, 123] width 286 height 23
copy div "علاج الامساك المزمن عند الاطفال فى المنوفية"
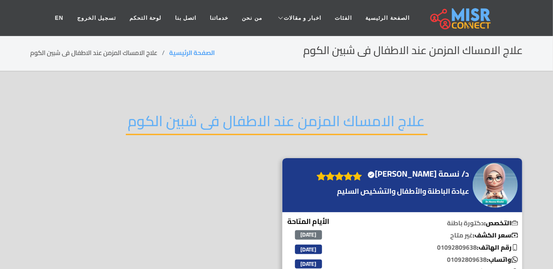
click at [199, 126] on h2 "علاج الامساك المزمن عند الاطفال فى شبين الكوم" at bounding box center [277, 123] width 302 height 23
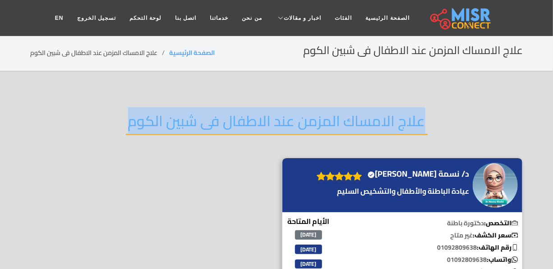
click at [199, 126] on h2 "علاج الامساك المزمن عند الاطفال فى شبين الكوم" at bounding box center [277, 123] width 302 height 23
copy div "علاج الامساك المزمن عند الاطفال فى شبين الكوم"
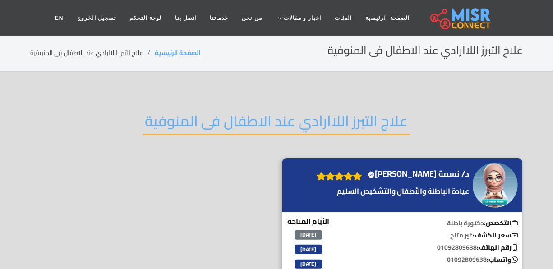
click at [212, 120] on h2 "علاج التبرز اللاارادي عند الاطفال فى المنوفية" at bounding box center [276, 123] width 267 height 23
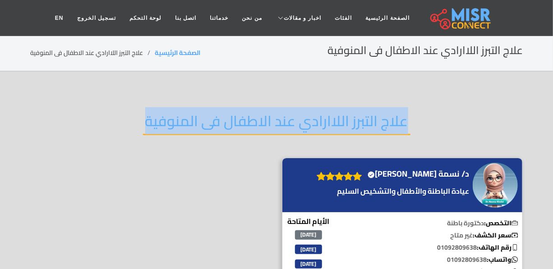
click at [212, 120] on h2 "علاج التبرز اللاارادي عند الاطفال فى المنوفية" at bounding box center [276, 123] width 267 height 23
copy div "علاج التبرز اللاارادي عند الاطفال فى المنوفية"
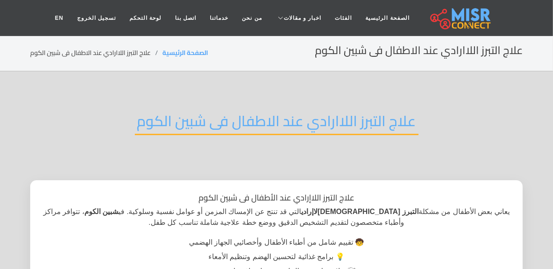
click at [197, 122] on h2 "علاج التبرز اللاارادي عند الاطفال فى شبين الكوم" at bounding box center [277, 123] width 284 height 23
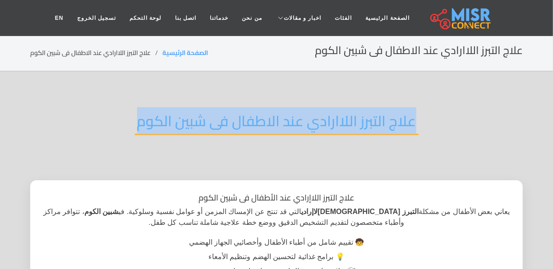
click at [197, 122] on h2 "علاج التبرز اللاارادي عند الاطفال فى شبين الكوم" at bounding box center [277, 123] width 284 height 23
copy div "علاج التبرز اللاارادي عند الاطفال فى شبين الكوم"
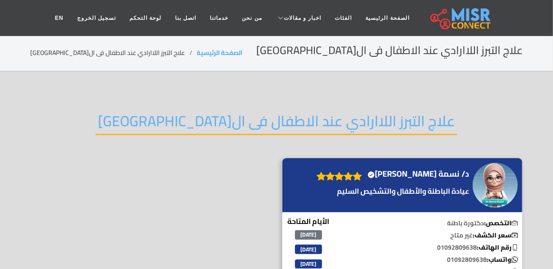
click at [233, 112] on h2 "علاج التبرز اللاارادي عند الاطفال فى ال[GEOGRAPHIC_DATA]" at bounding box center [277, 123] width 362 height 23
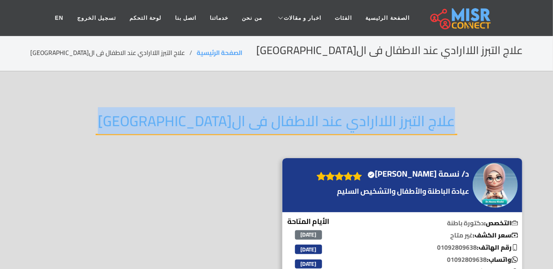
click at [233, 112] on h2 "علاج التبرز اللاارادي عند الاطفال فى ال[GEOGRAPHIC_DATA]" at bounding box center [277, 123] width 362 height 23
copy div "علاج التبرز اللاارادي عند الاطفال فى ال[GEOGRAPHIC_DATA]"
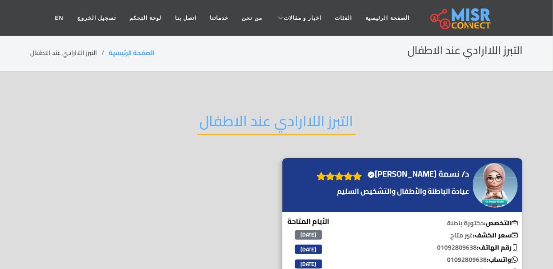
click at [267, 132] on h2 "التبرز اللاارادي عند الاطفال" at bounding box center [277, 123] width 158 height 23
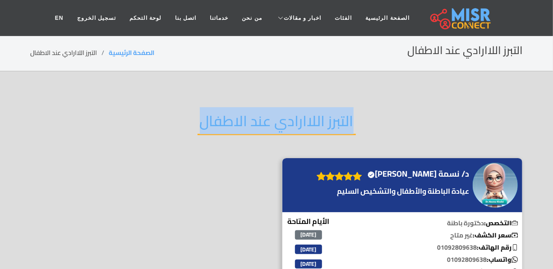
click at [267, 132] on h2 "التبرز اللاارادي عند الاطفال" at bounding box center [277, 123] width 158 height 23
copy div "التبرز اللاارادي عند الاطفال"
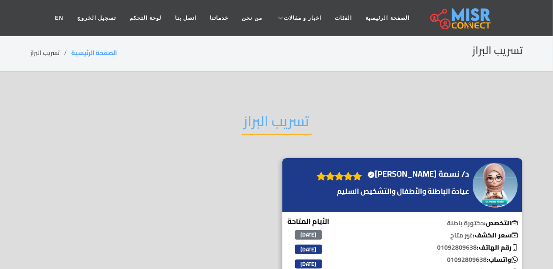
click at [278, 122] on h2 "تسريب البراز" at bounding box center [277, 123] width 70 height 23
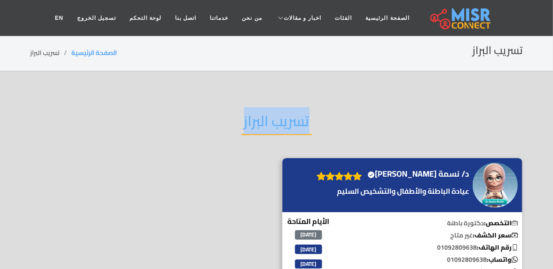
click at [278, 122] on h2 "تسريب البراز" at bounding box center [277, 123] width 70 height 23
copy div "تسريب البراز"
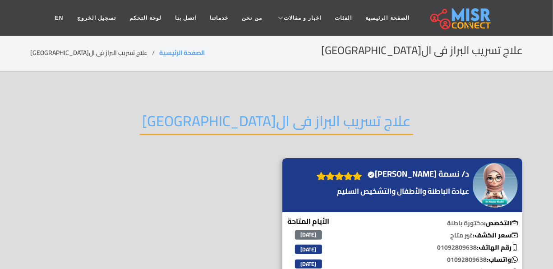
click at [241, 124] on h2 "علاج تسريب البراز فى ال[GEOGRAPHIC_DATA]" at bounding box center [276, 123] width 273 height 23
click at [241, 124] on h2 "علاج تسريب البراز فى القاهرة" at bounding box center [276, 123] width 273 height 23
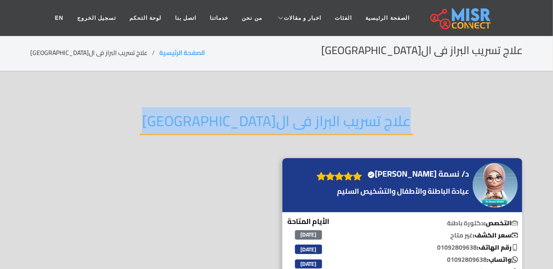
click at [241, 124] on h2 "علاج تسريب البراز فى القاهرة" at bounding box center [276, 123] width 273 height 23
copy div "علاج تسريب البراز فى القاهرة"
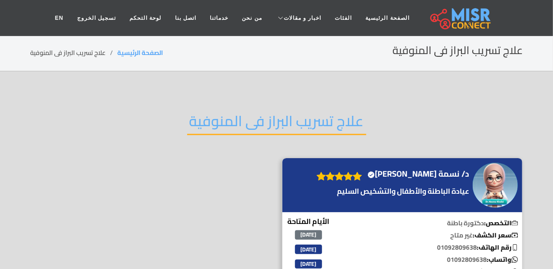
click at [263, 116] on h2 "علاج تسريب البراز فى المنوفية" at bounding box center [276, 123] width 179 height 23
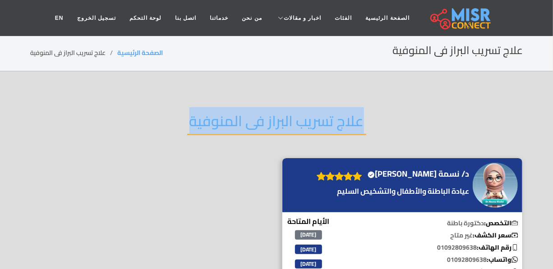
click at [263, 116] on h2 "علاج تسريب البراز فى المنوفية" at bounding box center [276, 123] width 179 height 23
copy div "علاج تسريب البراز فى المنوفية"
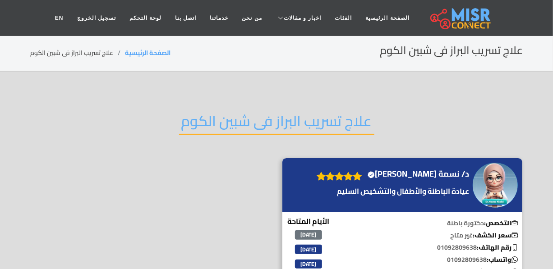
click at [253, 131] on h2 "علاج تسريب البراز فى شبين الكوم" at bounding box center [276, 123] width 195 height 23
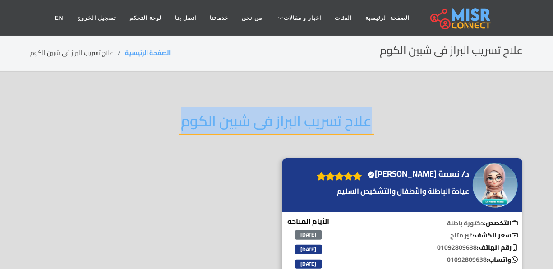
click at [253, 131] on h2 "علاج تسريب البراز فى شبين الكوم" at bounding box center [276, 123] width 195 height 23
copy div "علاج تسريب البراز فى شبين الكوم"
